Goal: Find specific page/section: Find specific page/section

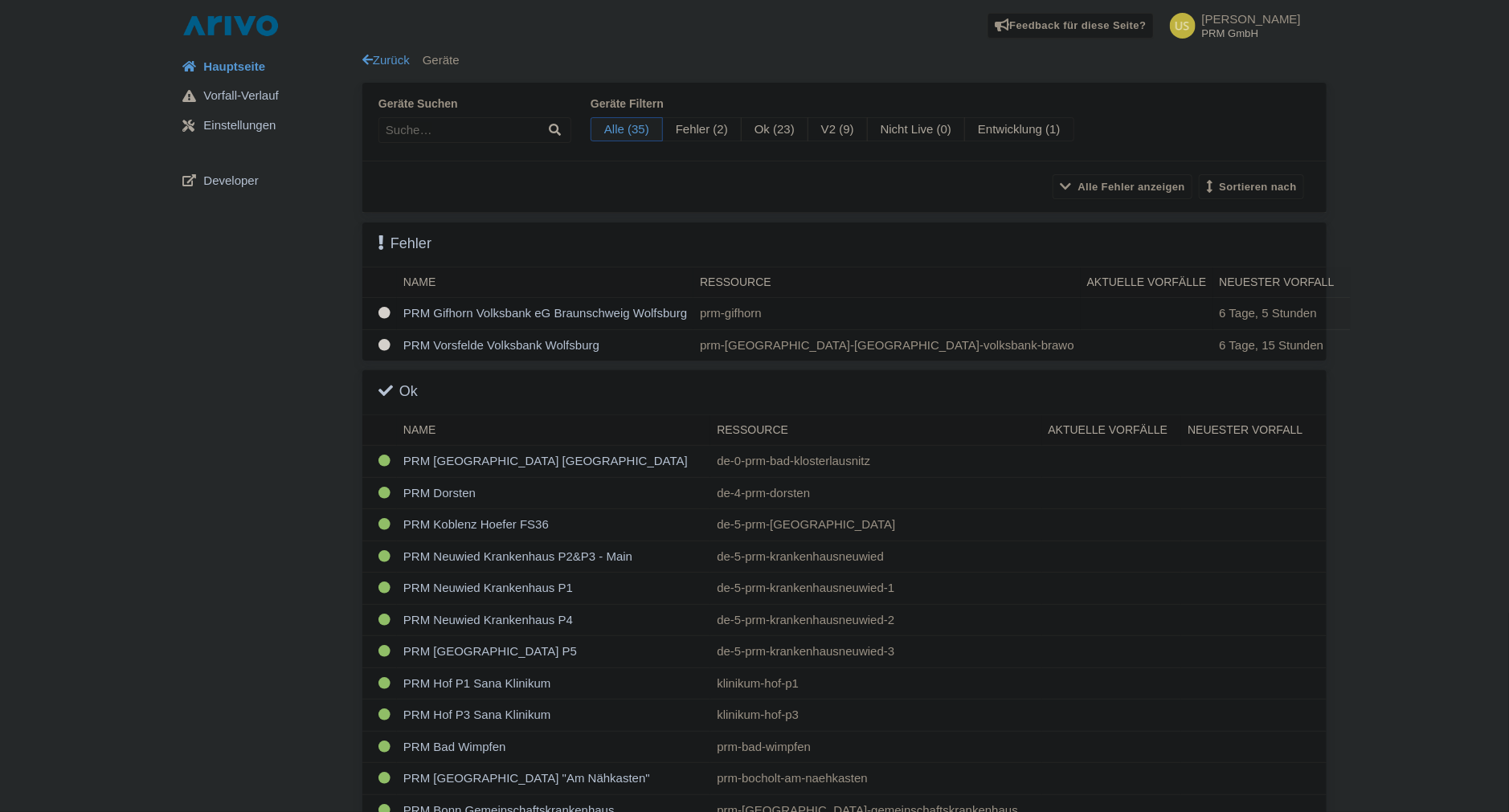
click at [540, 306] on td "PRM Gifhorn Volksbank eG Braunschweig Wolfsburg" at bounding box center [545, 314] width 296 height 32
click at [521, 347] on td "PRM Vorsfelde Volksbank Wolfsburg" at bounding box center [545, 345] width 296 height 31
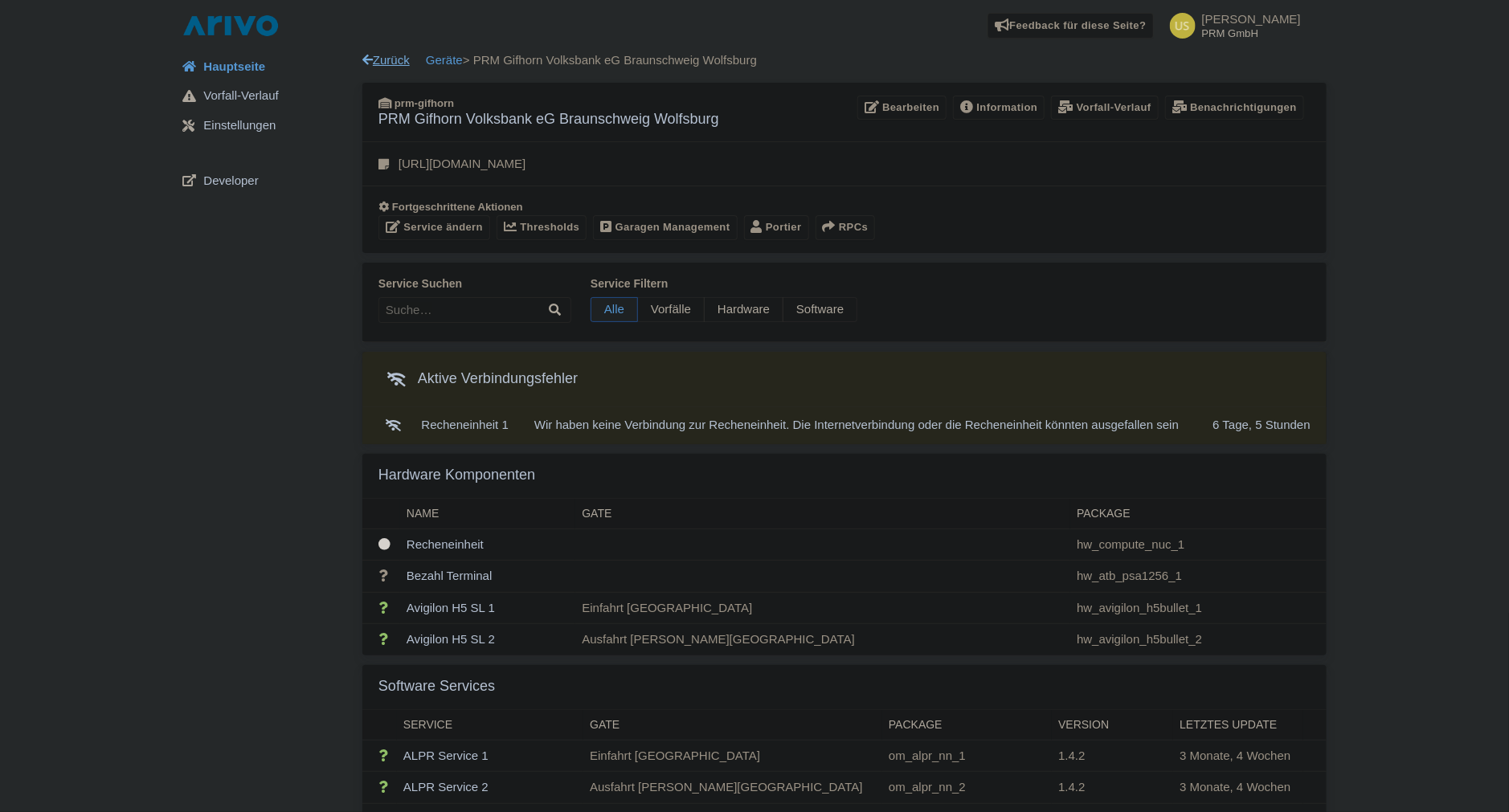
click at [373, 58] on link "Zurück" at bounding box center [386, 60] width 47 height 14
